Goal: Information Seeking & Learning: Learn about a topic

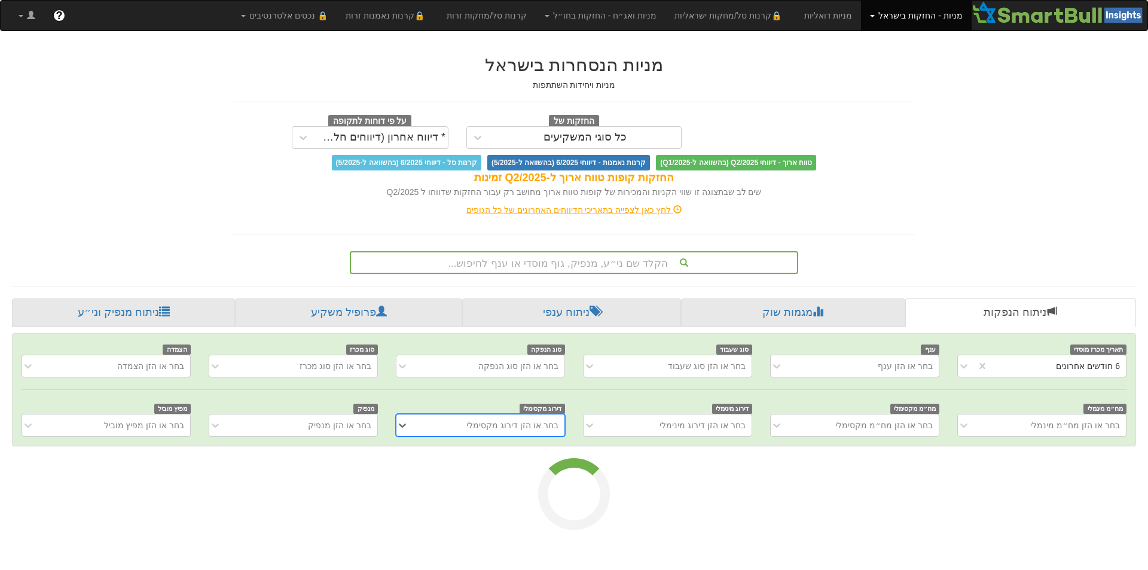
click at [728, 270] on div "הקלד שם ני״ע, מנפיק, גוף מוסדי או ענף לחיפוש..." at bounding box center [574, 262] width 448 height 23
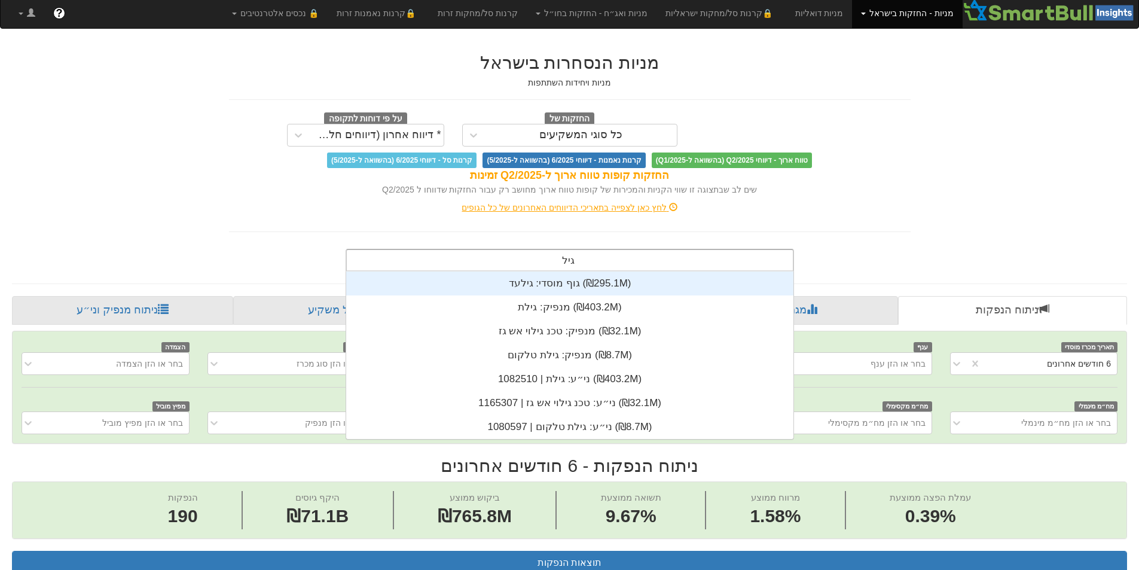
scroll to position [96, 0]
type input "גילת"
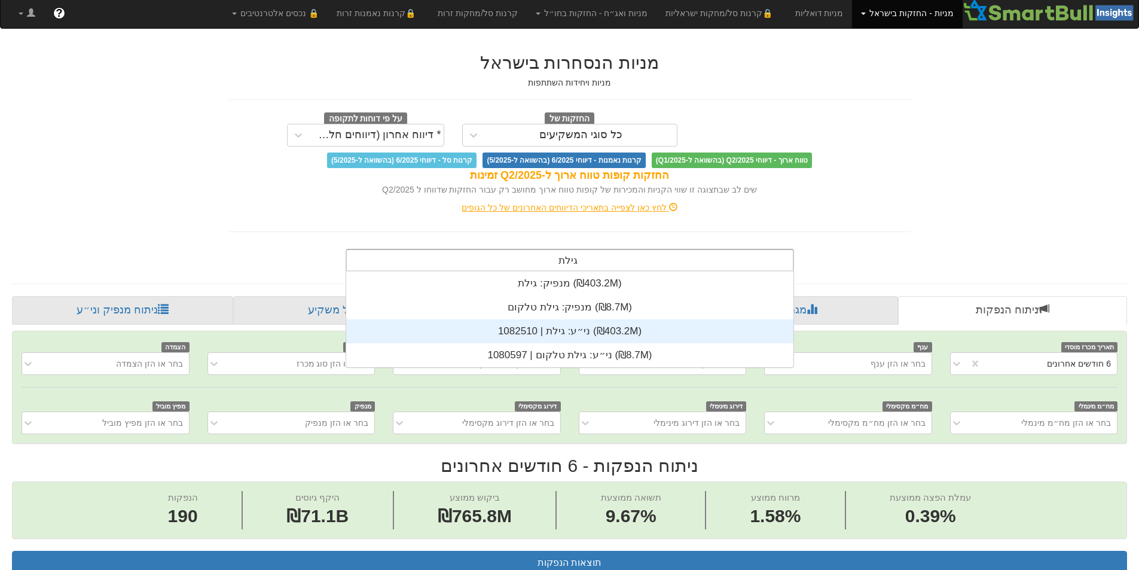
click at [584, 325] on div "ני״ע: ‏גילת | 1082510 ‎(₪403.2M)‎" at bounding box center [569, 331] width 447 height 24
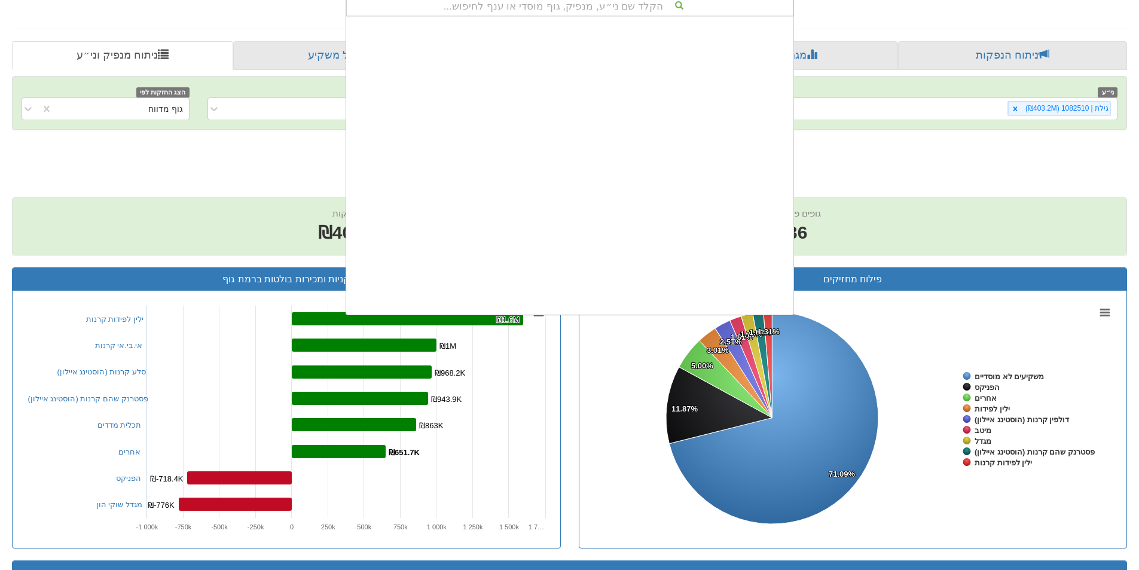
scroll to position [17624, 0]
